Goal: Check status: Check status

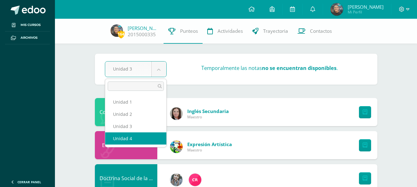
select select "Unidad 4"
